Goal: Task Accomplishment & Management: Complete application form

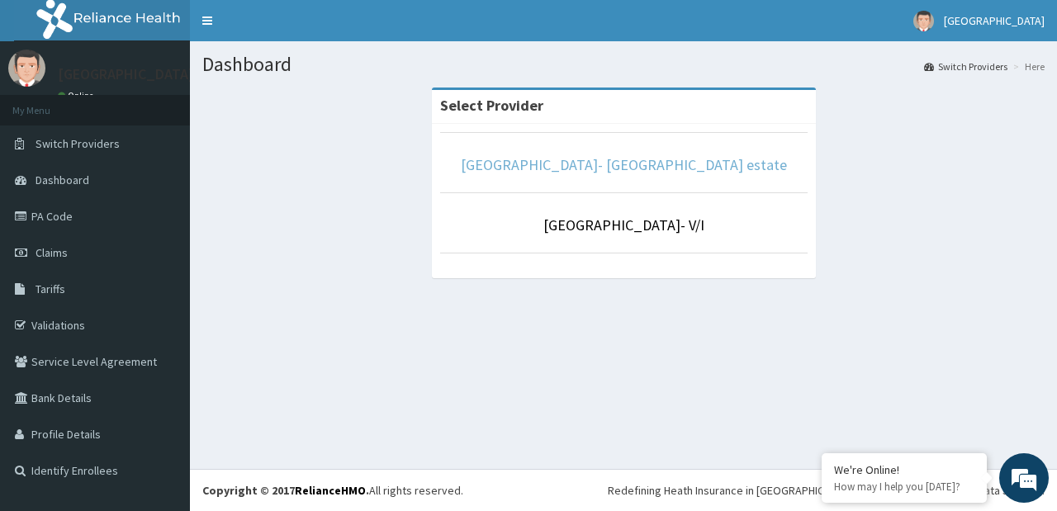
drag, startPoint x: 596, startPoint y: 172, endPoint x: 587, endPoint y: 165, distance: 11.2
click at [587, 165] on link "Faith City Hospital- Ajao estate" at bounding box center [624, 164] width 326 height 19
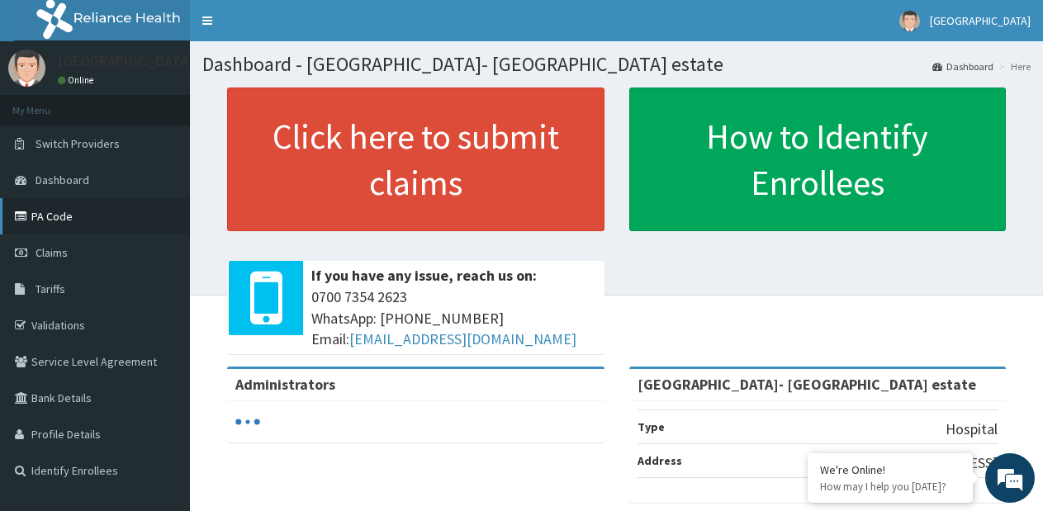
click at [59, 223] on link "PA Code" at bounding box center [95, 216] width 190 height 36
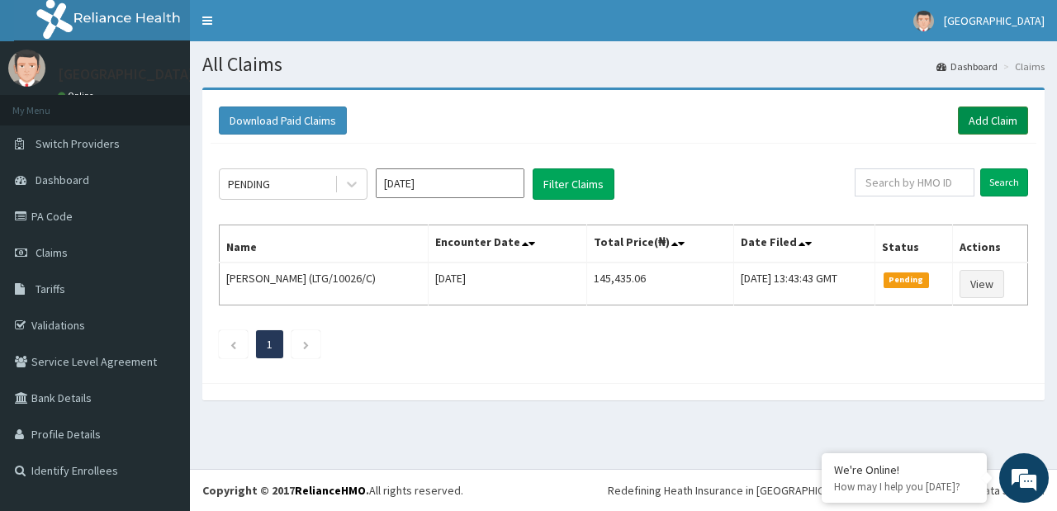
click at [984, 115] on link "Add Claim" at bounding box center [993, 121] width 70 height 28
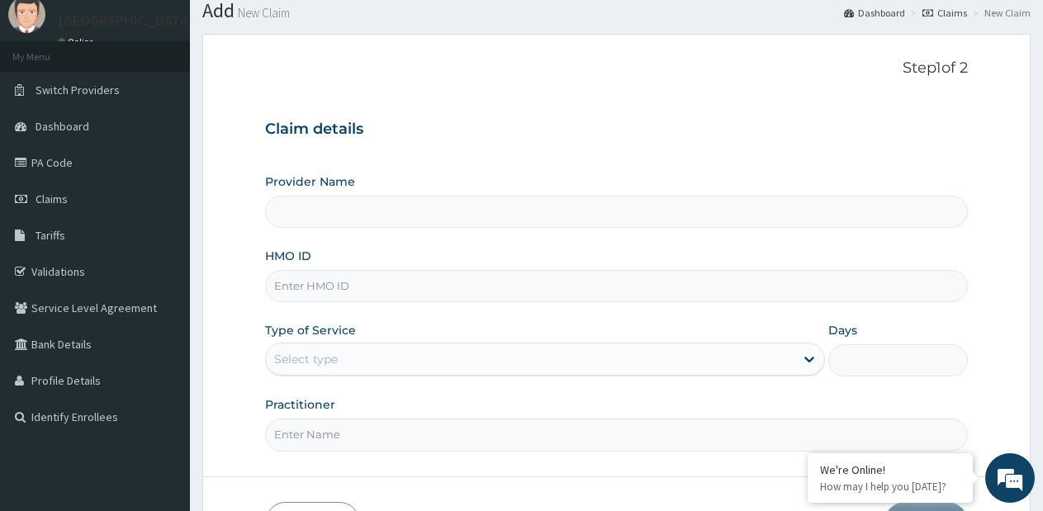
scroll to position [83, 0]
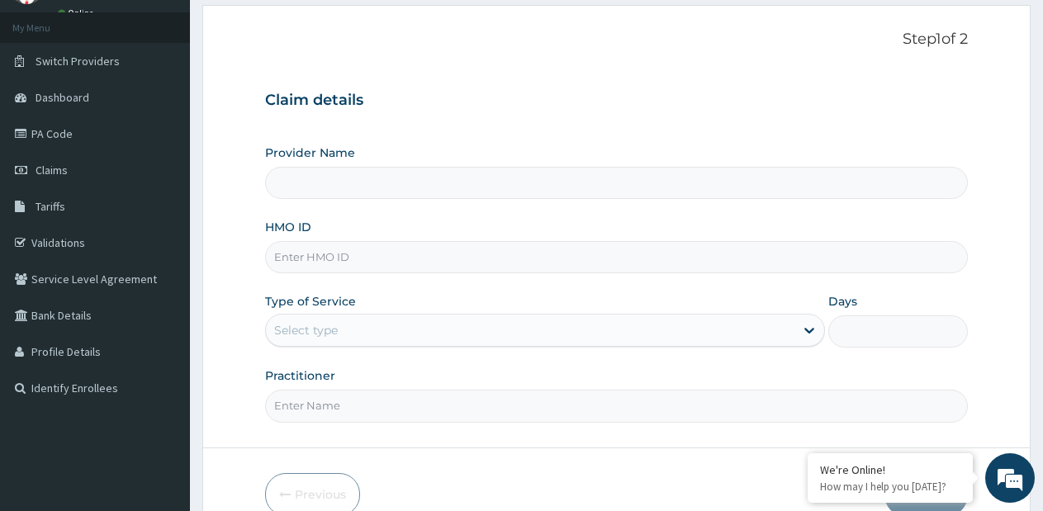
type input "[GEOGRAPHIC_DATA]- [GEOGRAPHIC_DATA] estate"
click at [382, 415] on input "Practitioner" at bounding box center [616, 406] width 703 height 32
paste input "PA/C99C08"
type input "PA/C99C08"
click at [382, 259] on input "HMO ID" at bounding box center [616, 257] width 703 height 32
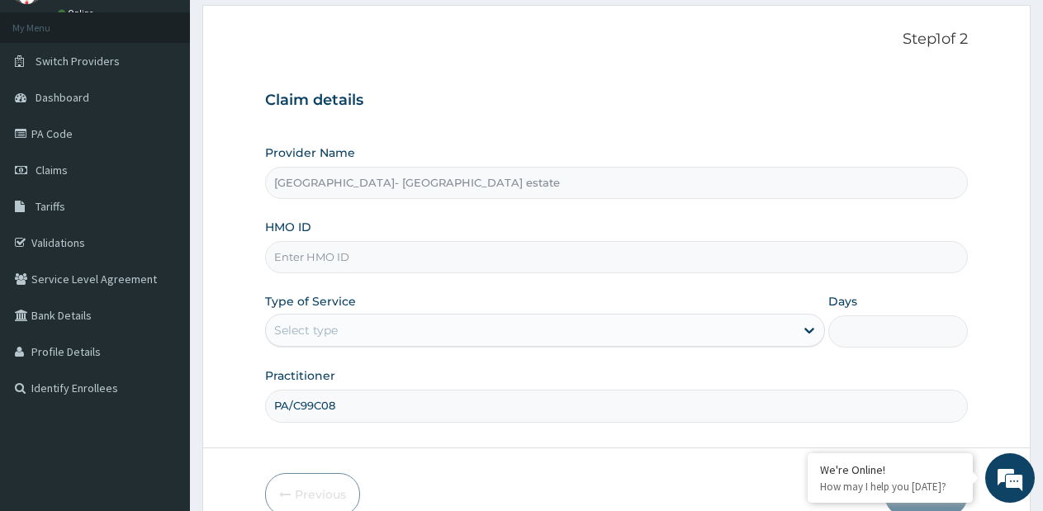
scroll to position [0, 0]
paste input "Policy: ISZ/10005/B"
drag, startPoint x: 312, startPoint y: 257, endPoint x: 104, endPoint y: 276, distance: 209.0
click at [104, 276] on div "R EL Toggle navigation [GEOGRAPHIC_DATA] [GEOGRAPHIC_DATA] - [EMAIL_ADDRESS][DO…" at bounding box center [521, 256] width 1043 height 679
type input "ISZ/10005/B"
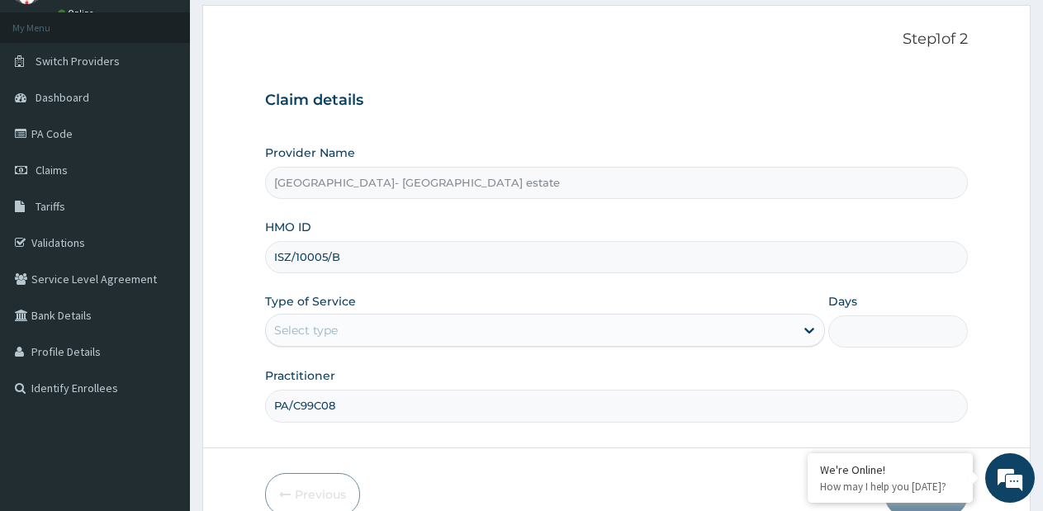
click at [310, 329] on div "Select type" at bounding box center [306, 330] width 64 height 17
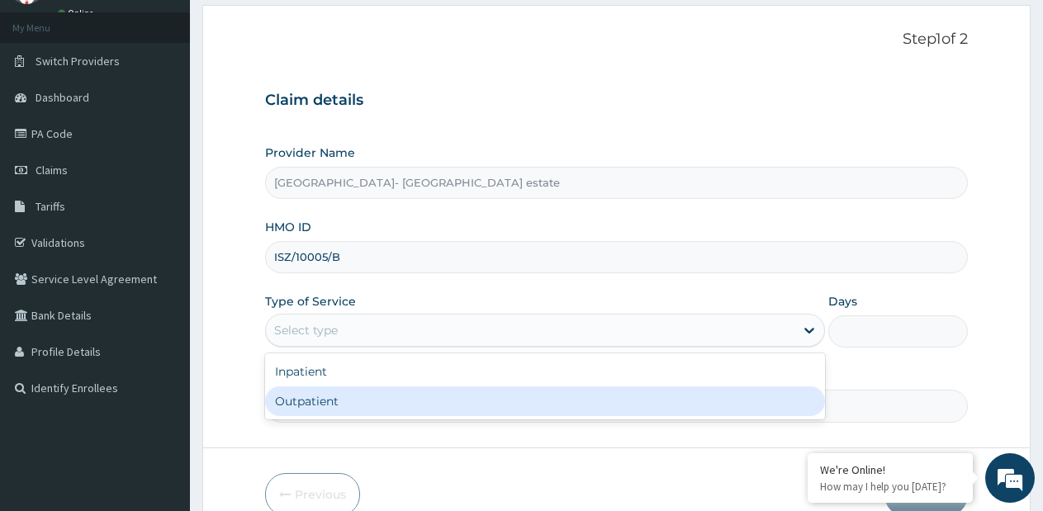
click at [314, 399] on div "Outpatient" at bounding box center [544, 402] width 559 height 30
type input "1"
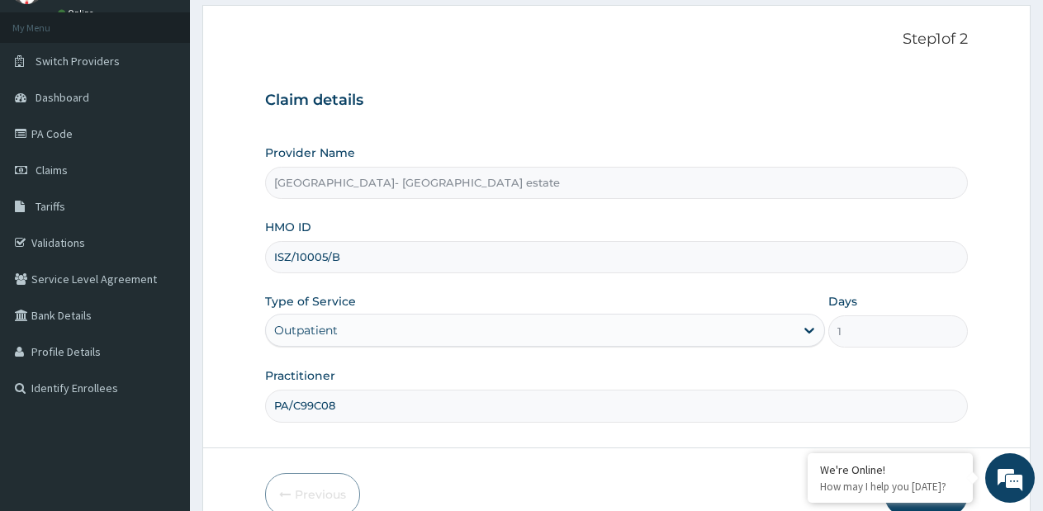
click at [542, 398] on input "PA/C99C08" at bounding box center [616, 406] width 703 height 32
click at [537, 406] on input "PA/C99C08" at bounding box center [616, 406] width 703 height 32
click at [506, 404] on input "PA/C99C08" at bounding box center [616, 406] width 703 height 32
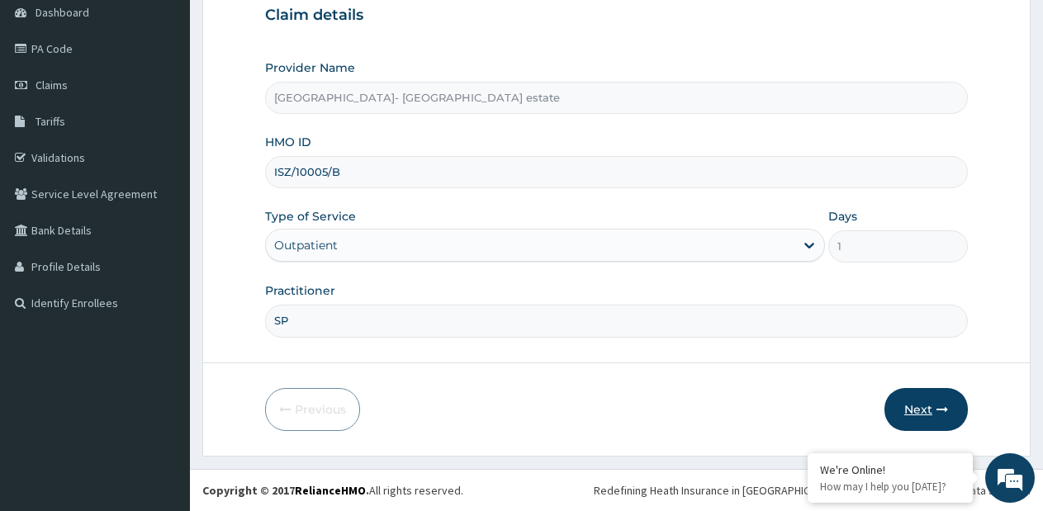
type input "SP"
click at [924, 403] on button "Next" at bounding box center [926, 409] width 83 height 43
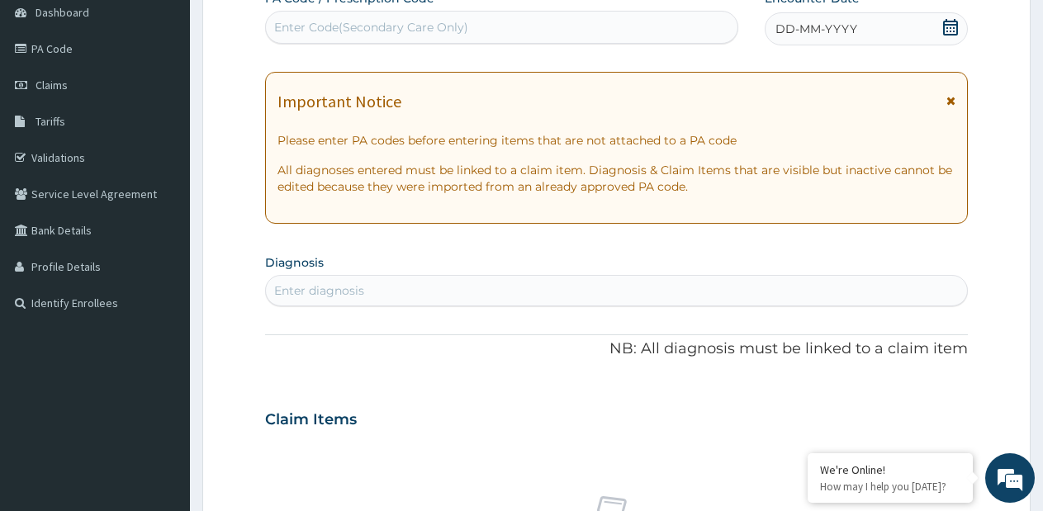
click at [439, 26] on div "Enter Code(Secondary Care Only)" at bounding box center [371, 27] width 194 height 17
paste input "PA/C99C08"
type input "PA/C99C08"
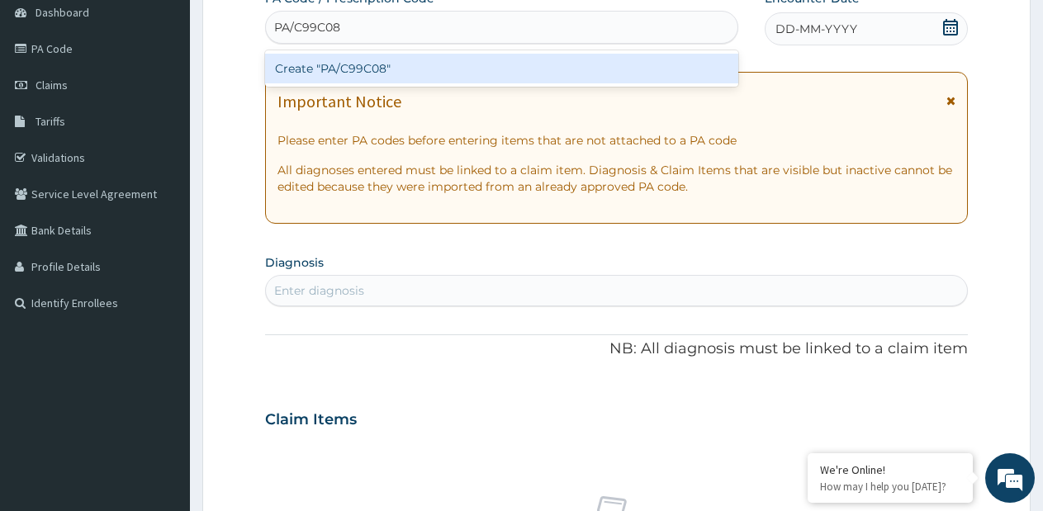
click at [474, 74] on div "Create "PA/C99C08"" at bounding box center [501, 69] width 473 height 30
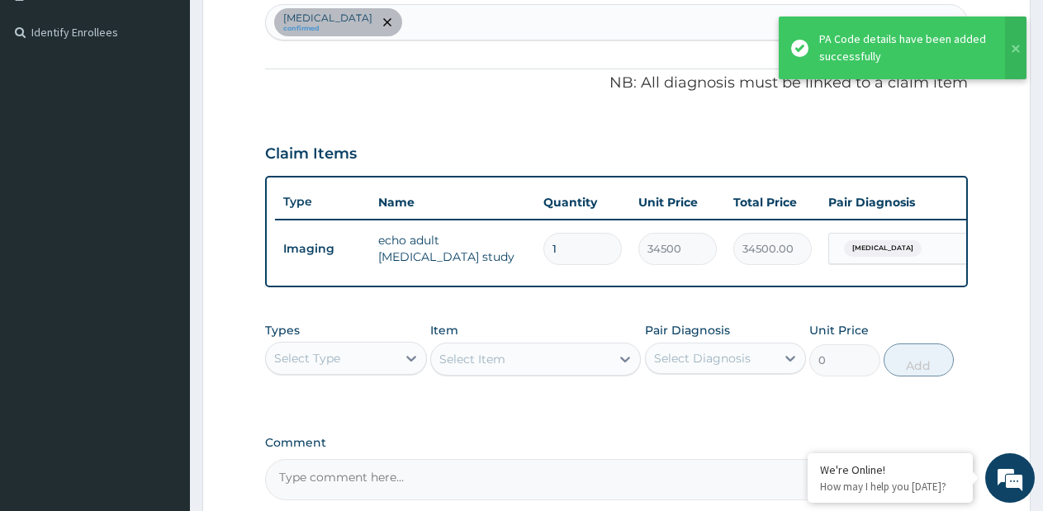
scroll to position [439, 0]
